Goal: Task Accomplishment & Management: Complete application form

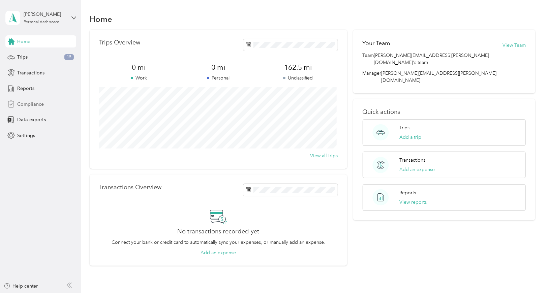
click at [39, 106] on span "Compliance" at bounding box center [30, 104] width 27 height 7
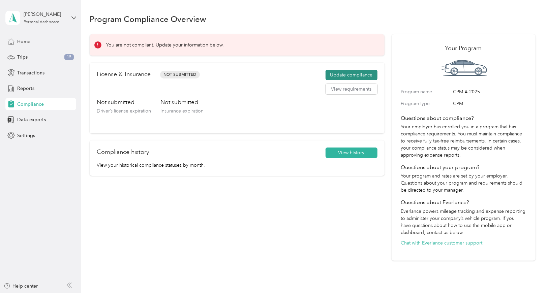
click at [356, 74] on button "Update compliance" at bounding box center [352, 75] width 52 height 11
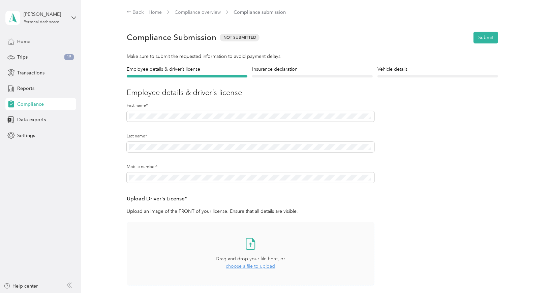
click at [264, 268] on span "choose a file to upload" at bounding box center [250, 267] width 49 height 6
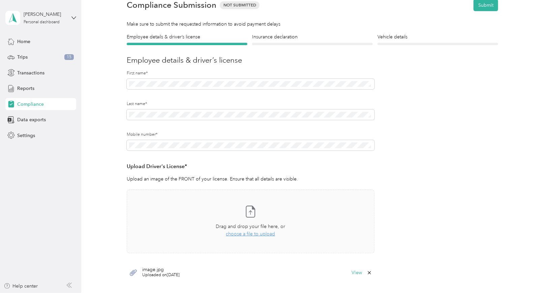
scroll to position [34, 0]
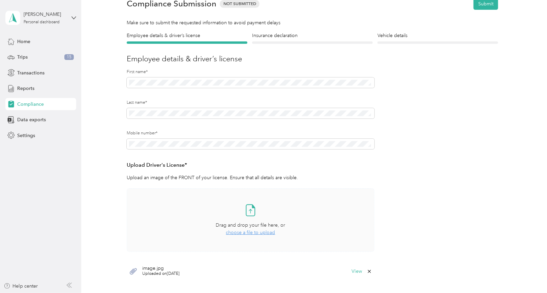
click at [261, 235] on span "choose a file to upload" at bounding box center [250, 233] width 49 height 6
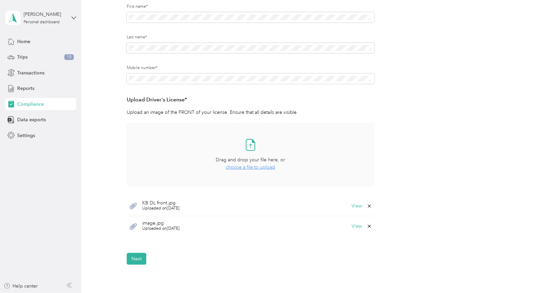
scroll to position [101, 0]
click at [140, 259] on button "Next" at bounding box center [137, 257] width 20 height 12
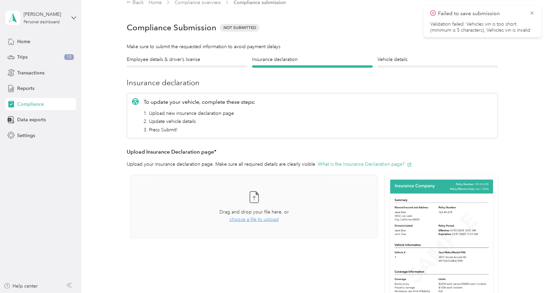
scroll to position [8, 0]
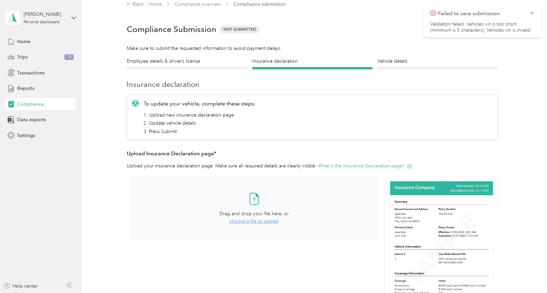
click at [247, 222] on span "choose a file to upload" at bounding box center [254, 221] width 49 height 6
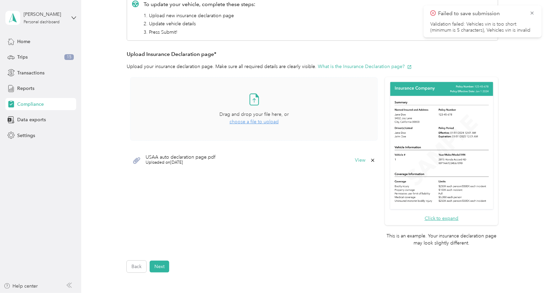
scroll to position [109, 0]
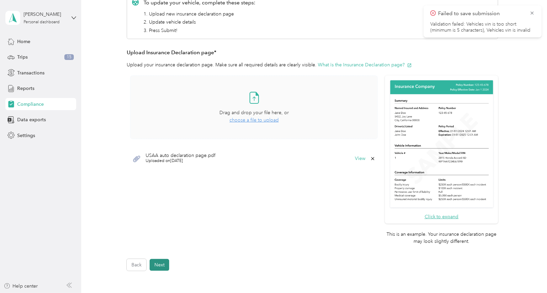
click at [165, 264] on button "Next" at bounding box center [160, 265] width 20 height 12
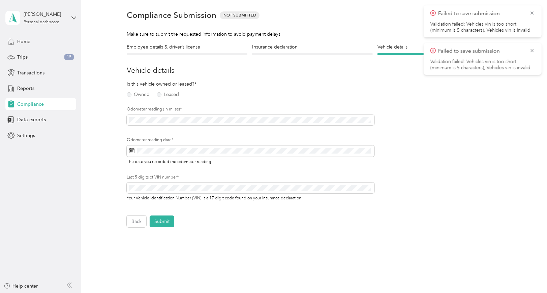
scroll to position [8, 0]
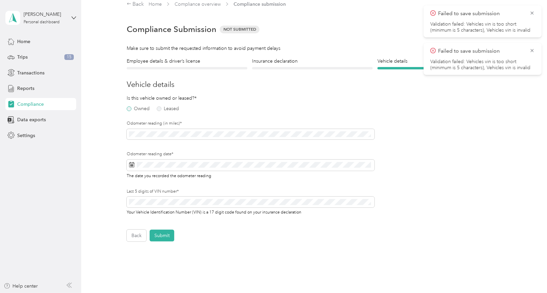
click at [129, 108] on label "Owned" at bounding box center [138, 109] width 23 height 5
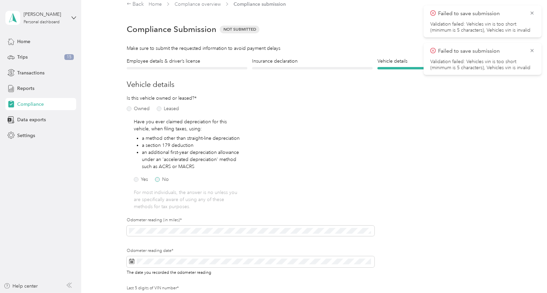
click at [158, 182] on label "No" at bounding box center [162, 179] width 14 height 5
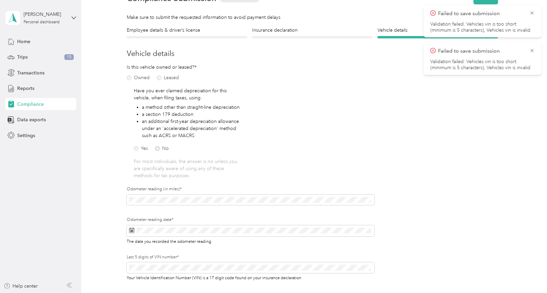
scroll to position [42, 0]
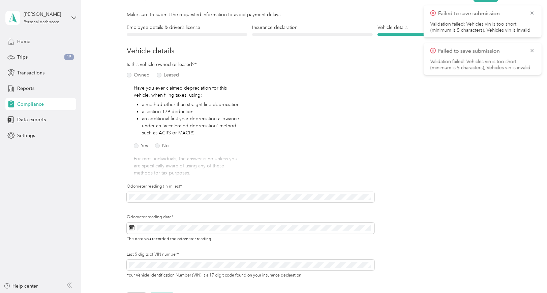
drag, startPoint x: 126, startPoint y: 208, endPoint x: 378, endPoint y: 136, distance: 262.3
click at [378, 136] on form "Employee details & driver’s license License Insurance declaration Insurance Veh…" at bounding box center [313, 164] width 372 height 281
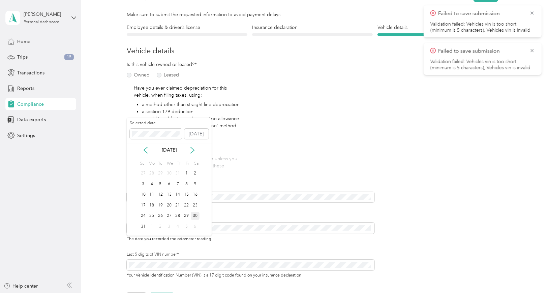
click at [194, 213] on div "30" at bounding box center [195, 216] width 9 height 8
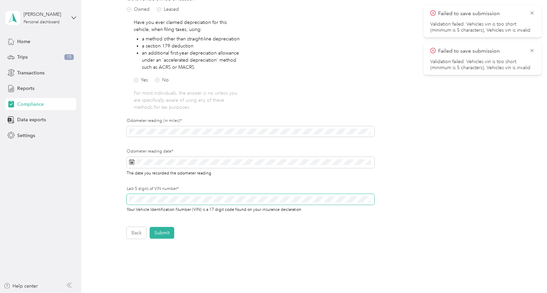
scroll to position [109, 0]
click at [164, 237] on button "Submit" at bounding box center [162, 232] width 25 height 12
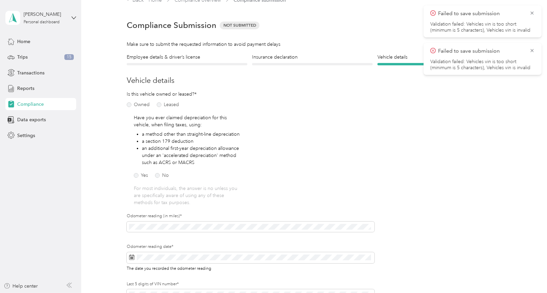
scroll to position [8, 0]
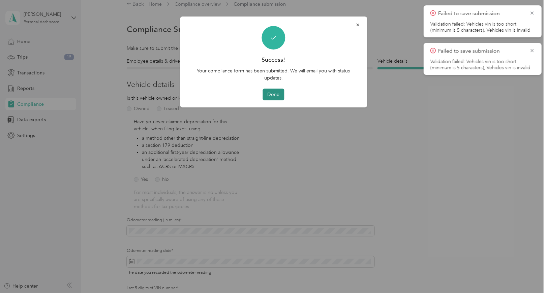
click at [274, 93] on button "Done" at bounding box center [274, 95] width 22 height 12
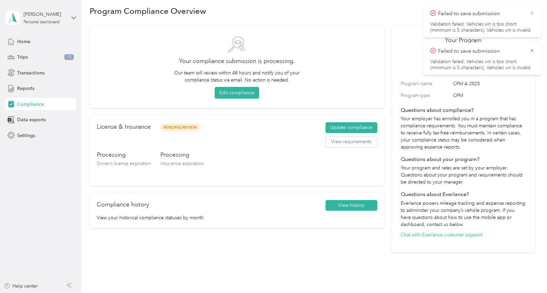
click at [533, 12] on icon at bounding box center [532, 12] width 3 height 3
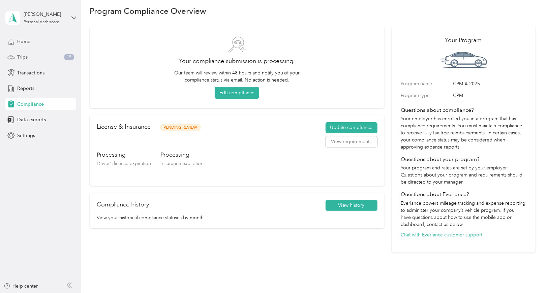
click at [27, 57] on span "Trips" at bounding box center [22, 57] width 10 height 7
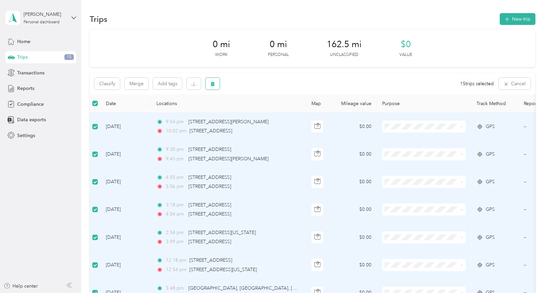
click at [216, 85] on button "button" at bounding box center [213, 84] width 14 height 12
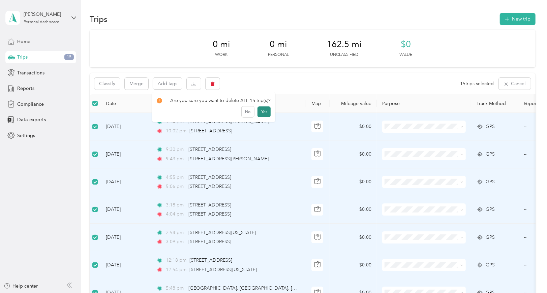
click at [261, 111] on button "Yes" at bounding box center [264, 112] width 13 height 11
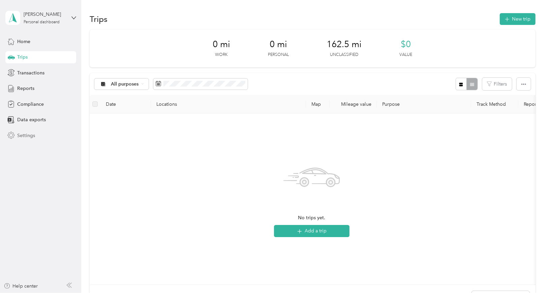
click at [34, 135] on span "Settings" at bounding box center [26, 135] width 18 height 7
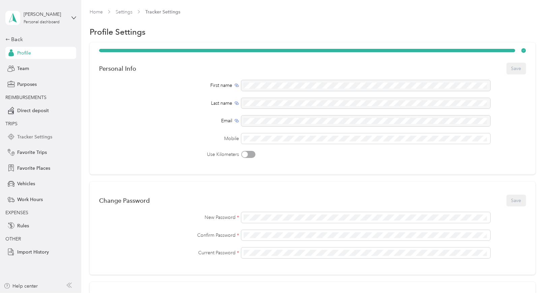
click at [49, 138] on span "Tracker Settings" at bounding box center [34, 137] width 35 height 7
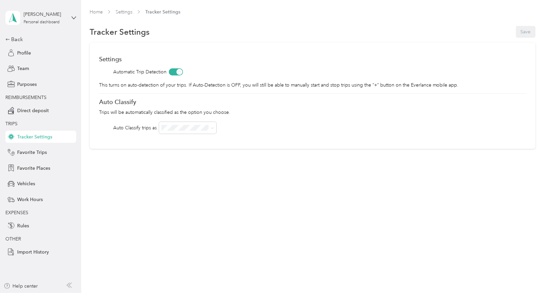
click at [171, 72] on span at bounding box center [176, 71] width 14 height 7
